Goal: Task Accomplishment & Management: Check status

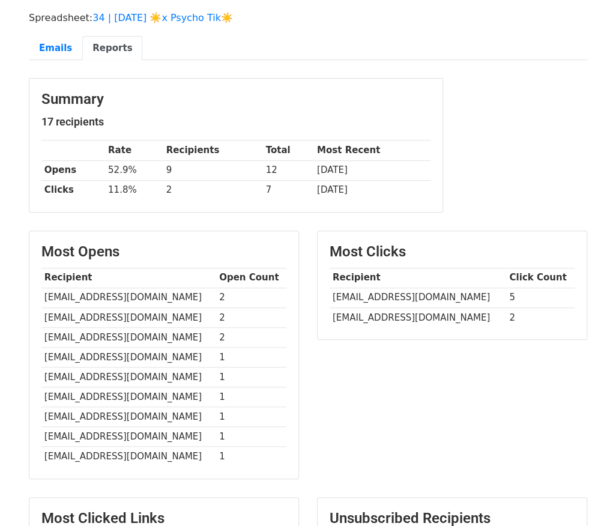
scroll to position [322, 0]
